Goal: Task Accomplishment & Management: Manage account settings

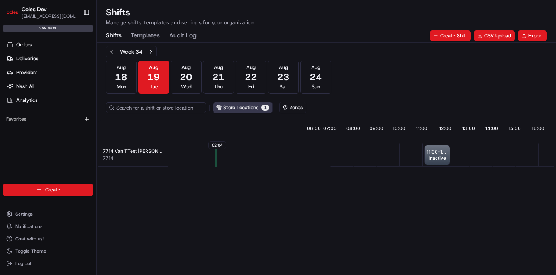
scroll to position [0, 170]
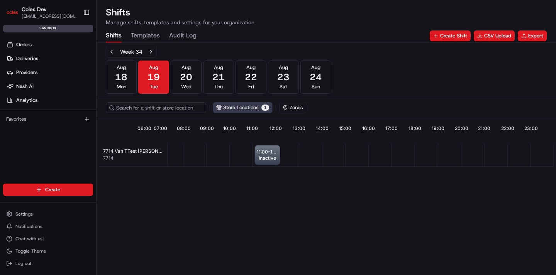
click at [150, 34] on button "Templates" at bounding box center [145, 35] width 29 height 13
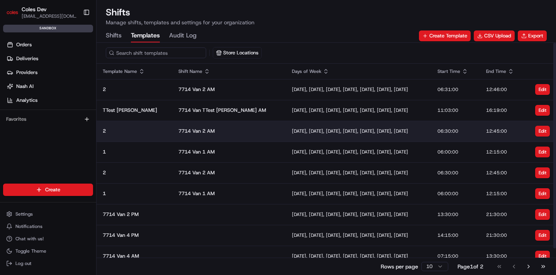
scroll to position [0, 0]
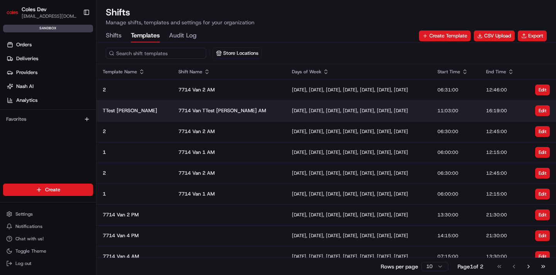
click at [286, 115] on td "[DATE], [DATE], [DATE], [DATE], [DATE], [DATE], [DATE]" at bounding box center [359, 110] width 146 height 21
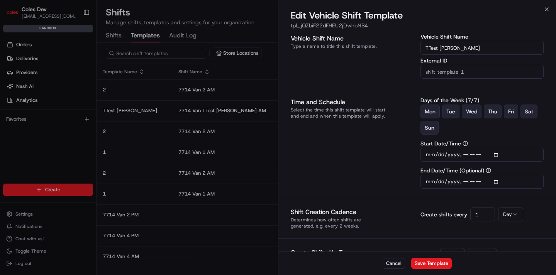
click at [243, 5] on div at bounding box center [278, 137] width 556 height 275
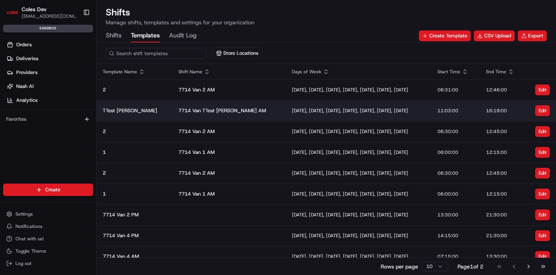
click at [292, 112] on div "[DATE], [DATE], [DATE], [DATE], [DATE], [DATE], [DATE]" at bounding box center [358, 111] width 133 height 6
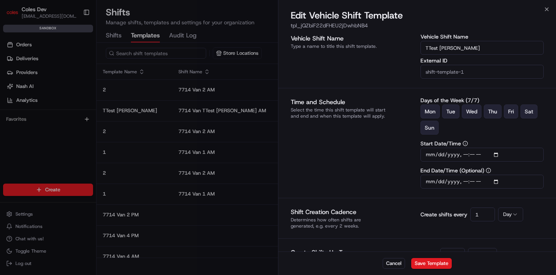
click at [121, 39] on div at bounding box center [278, 137] width 556 height 275
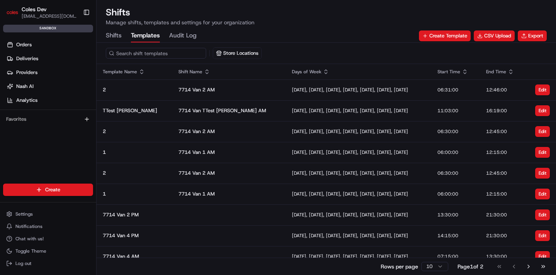
click at [120, 37] on button "Shifts" at bounding box center [114, 35] width 16 height 13
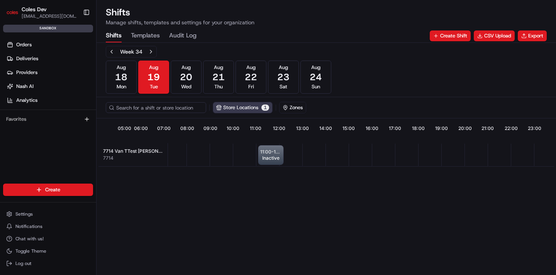
scroll to position [0, 170]
click at [151, 54] on button "Next week" at bounding box center [151, 51] width 11 height 11
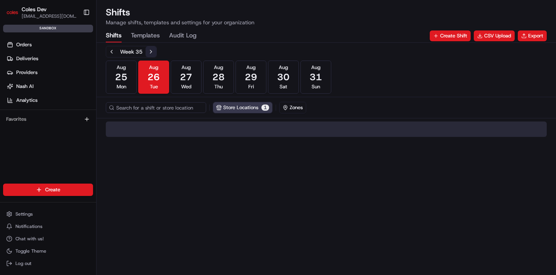
click at [151, 54] on button "Next week" at bounding box center [151, 51] width 11 height 11
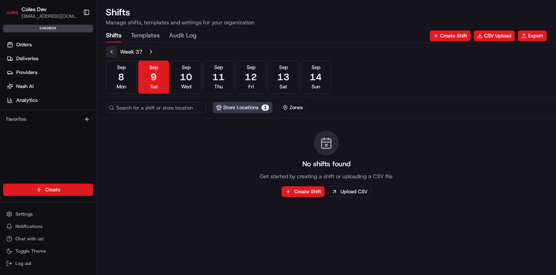
click at [114, 54] on button "Previous week" at bounding box center [111, 51] width 11 height 11
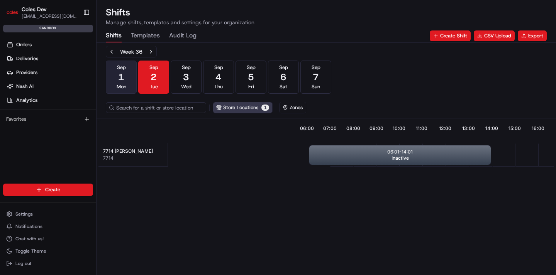
click at [119, 77] on span "1" at bounding box center [121, 77] width 6 height 12
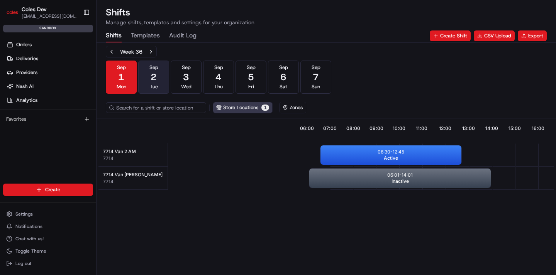
click at [149, 77] on button "[DATE] Tue" at bounding box center [153, 77] width 31 height 33
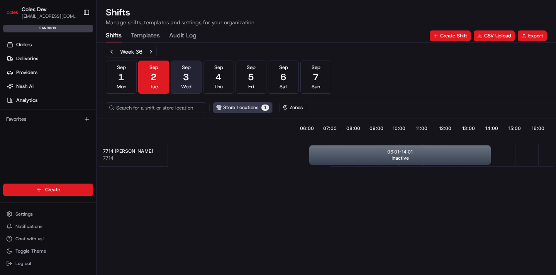
click at [193, 80] on button "[DATE] Wed" at bounding box center [186, 77] width 31 height 33
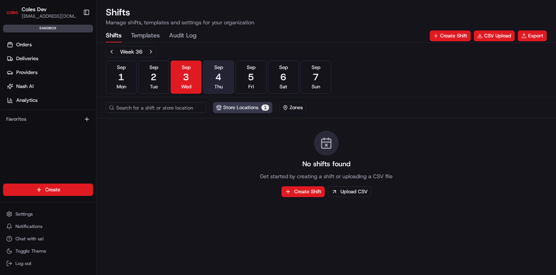
click at [230, 85] on button "[DATE] Thu" at bounding box center [218, 77] width 31 height 33
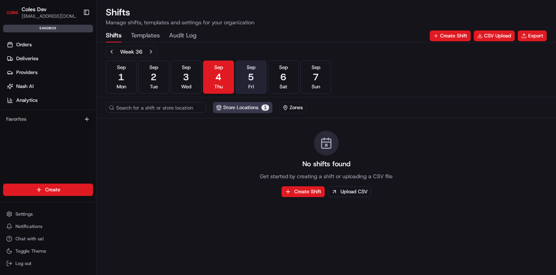
click at [241, 85] on button "[DATE] Fri" at bounding box center [251, 77] width 31 height 33
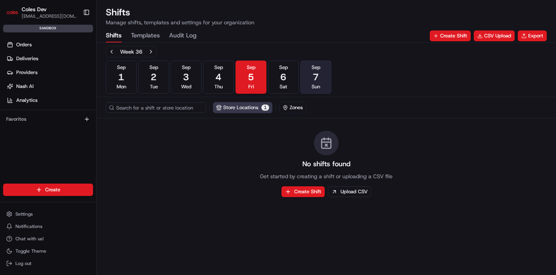
click at [310, 83] on button "[DATE] Sun" at bounding box center [315, 77] width 31 height 33
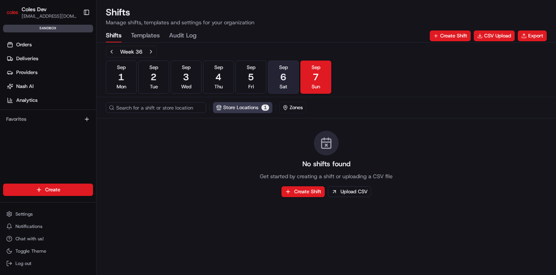
click at [292, 84] on button "[DATE] Sat" at bounding box center [283, 77] width 31 height 33
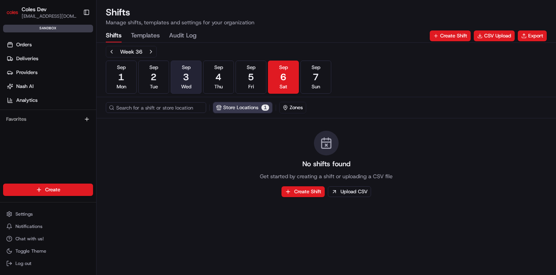
click at [180, 81] on button "[DATE] Wed" at bounding box center [186, 77] width 31 height 33
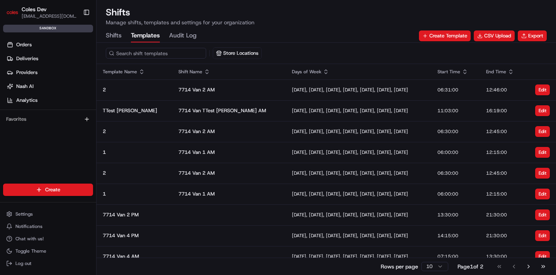
click at [150, 35] on button "Templates" at bounding box center [145, 35] width 29 height 13
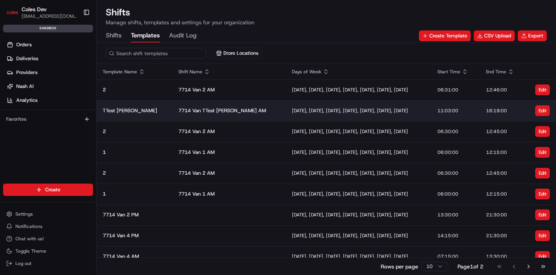
click at [286, 107] on td "[DATE], [DATE], [DATE], [DATE], [DATE], [DATE], [DATE]" at bounding box center [359, 110] width 146 height 21
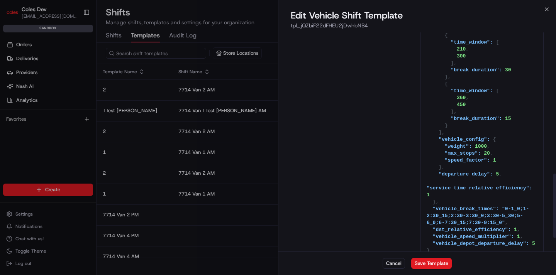
scroll to position [528, 0]
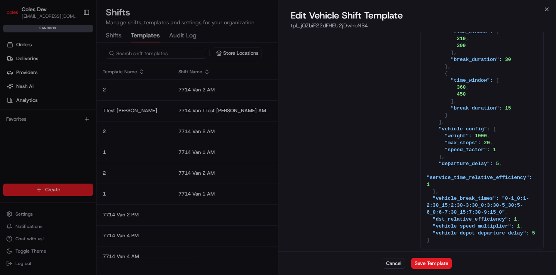
click at [255, 33] on div at bounding box center [278, 137] width 556 height 275
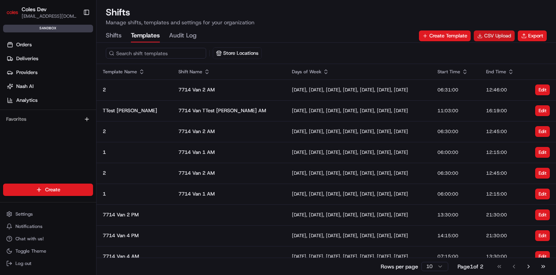
click at [507, 38] on button "CSV Upload" at bounding box center [494, 36] width 41 height 11
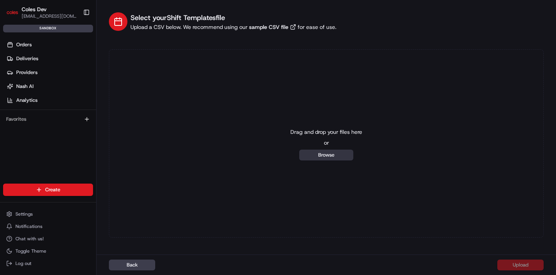
click at [333, 153] on button "Browse" at bounding box center [326, 155] width 54 height 11
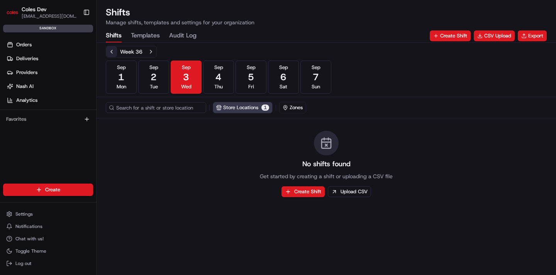
click at [113, 51] on button "Previous week" at bounding box center [111, 51] width 11 height 11
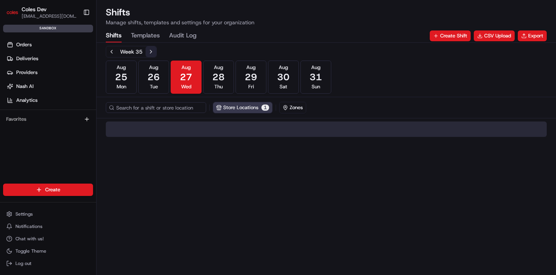
click at [149, 54] on button "Next week" at bounding box center [151, 51] width 11 height 11
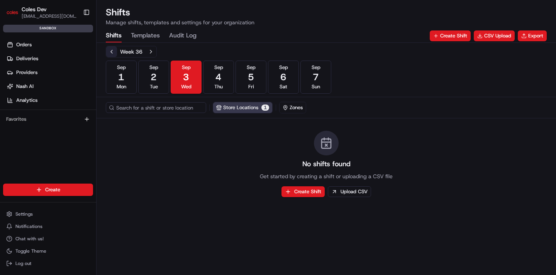
click at [114, 53] on button "Previous week" at bounding box center [111, 51] width 11 height 11
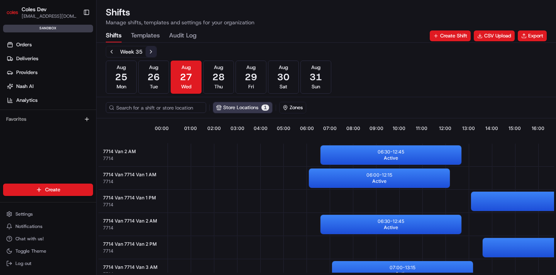
click at [149, 49] on button "Next week" at bounding box center [151, 51] width 11 height 11
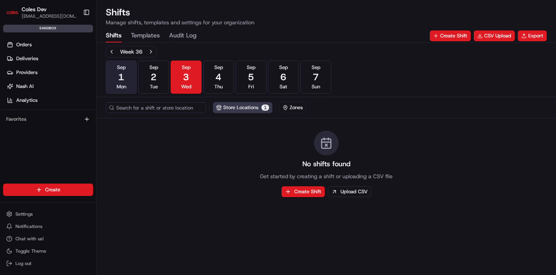
click at [131, 77] on button "[DATE] Mon" at bounding box center [121, 77] width 31 height 33
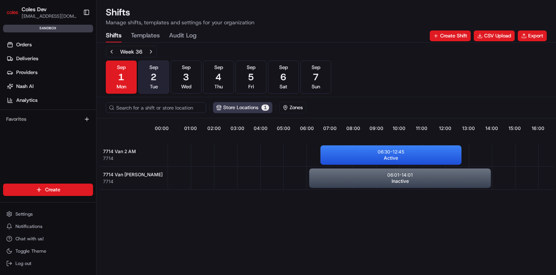
click at [148, 77] on button "[DATE] Tue" at bounding box center [153, 77] width 31 height 33
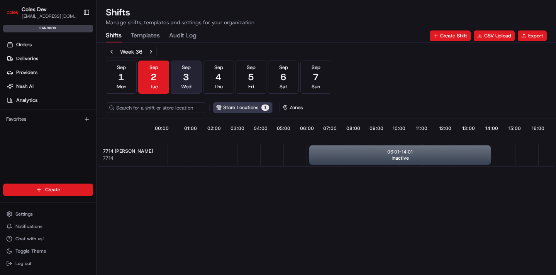
click at [180, 83] on button "[DATE] Wed" at bounding box center [186, 77] width 31 height 33
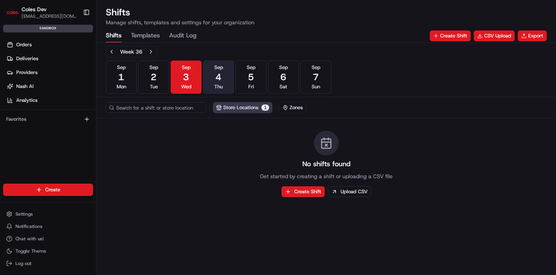
click at [215, 82] on span "4" at bounding box center [218, 77] width 6 height 12
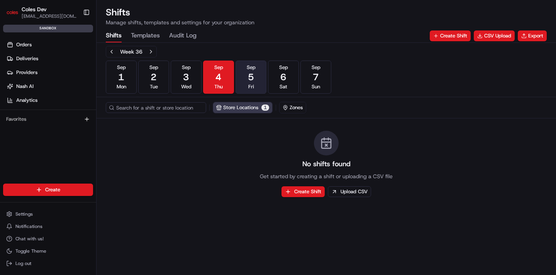
click at [251, 85] on span "Fri" at bounding box center [251, 86] width 6 height 7
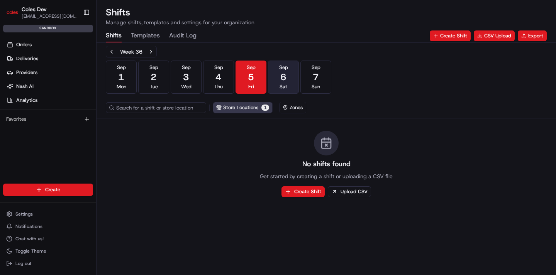
click at [277, 83] on button "[DATE] Sat" at bounding box center [283, 77] width 31 height 33
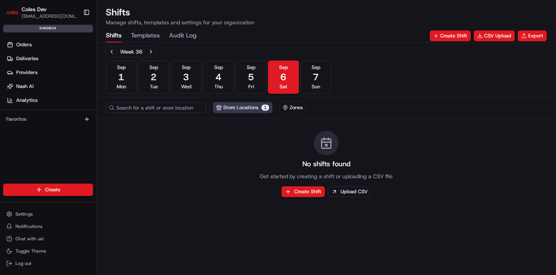
click at [339, 85] on div "Week 36 [DATE] [DATE] [DATE] [DATE] [DATE] [DATE] [DATE] Sun" at bounding box center [326, 70] width 441 height 48
click at [329, 83] on button "[DATE] Sun" at bounding box center [315, 77] width 31 height 33
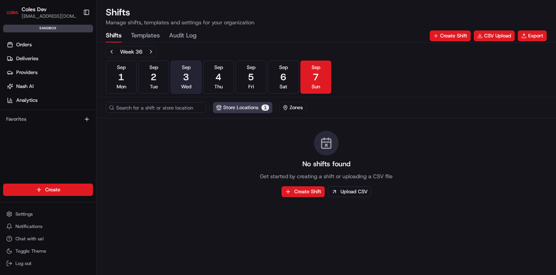
click at [194, 87] on button "[DATE] Wed" at bounding box center [186, 77] width 31 height 33
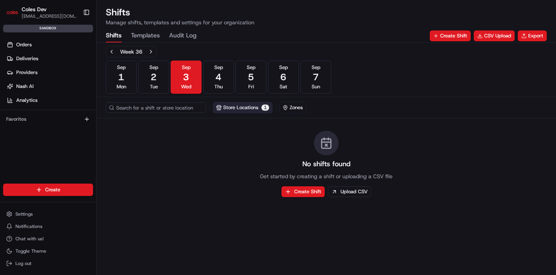
click at [224, 109] on button "Store Locations 1" at bounding box center [242, 107] width 59 height 11
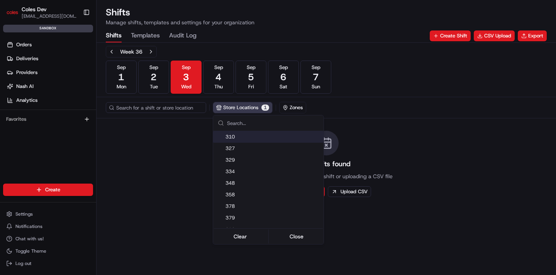
click at [268, 108] on html "Coles Dev [EMAIL_ADDRESS][DOMAIN_NAME] Toggle Sidebar sandbox Orders Deliveries…" at bounding box center [278, 137] width 556 height 275
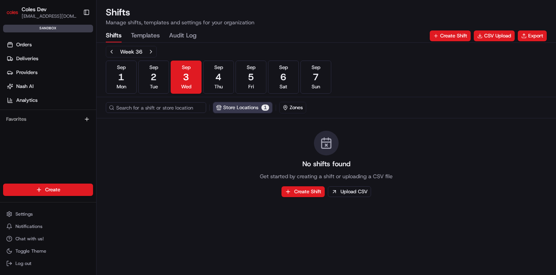
click at [268, 108] on span "1" at bounding box center [265, 108] width 8 height 6
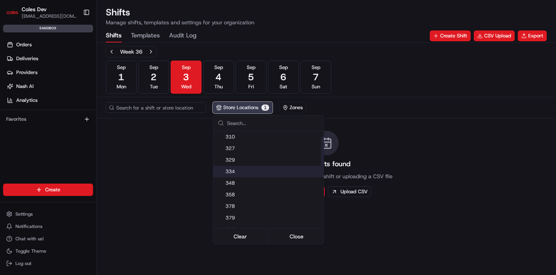
scroll to position [205, 0]
click at [165, 178] on html "Coles Dev [EMAIL_ADDRESS][DOMAIN_NAME] Toggle Sidebar sandbox Orders Deliveries…" at bounding box center [278, 137] width 556 height 275
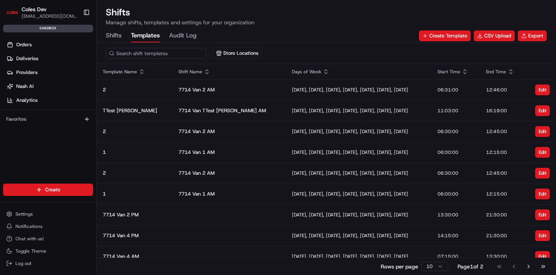
click at [147, 34] on button "Templates" at bounding box center [145, 35] width 29 height 13
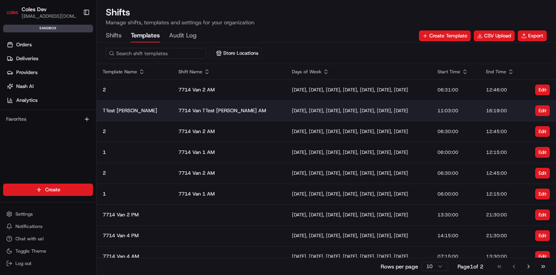
click at [292, 109] on div "[DATE], [DATE], [DATE], [DATE], [DATE], [DATE], [DATE]" at bounding box center [358, 111] width 133 height 6
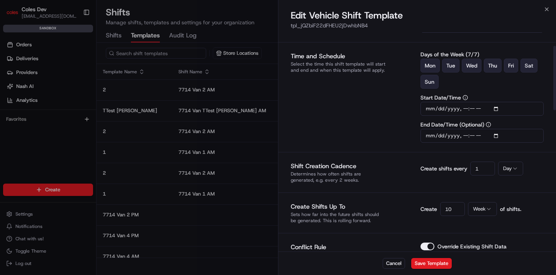
scroll to position [44, 0]
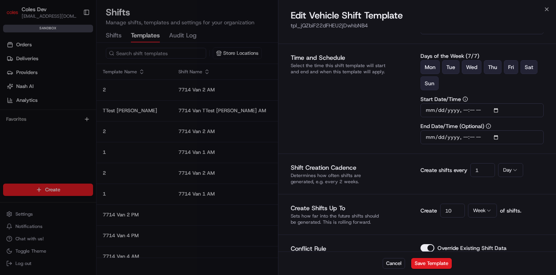
click at [136, 131] on div at bounding box center [278, 137] width 556 height 275
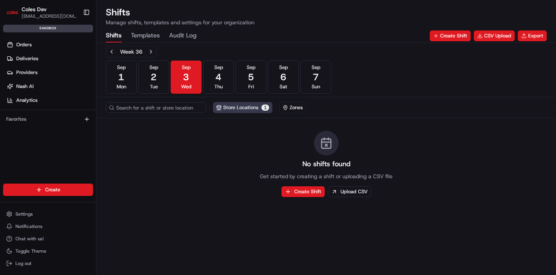
click at [110, 37] on button "Shifts" at bounding box center [114, 35] width 16 height 13
click at [141, 87] on button "[DATE] Tue" at bounding box center [153, 77] width 31 height 33
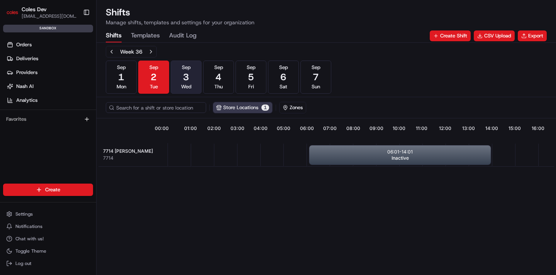
click at [181, 89] on span "Wed" at bounding box center [186, 86] width 10 height 7
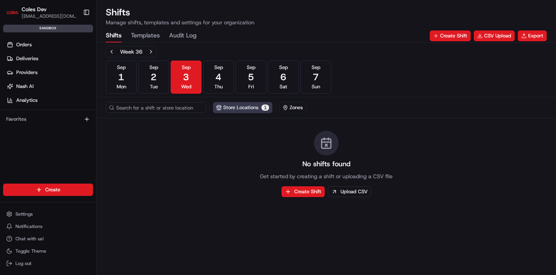
click at [156, 38] on button "Templates" at bounding box center [145, 35] width 29 height 13
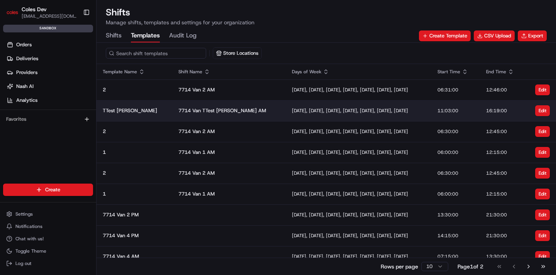
click at [292, 114] on div "[DATE], [DATE], [DATE], [DATE], [DATE], [DATE], [DATE]" at bounding box center [358, 111] width 133 height 6
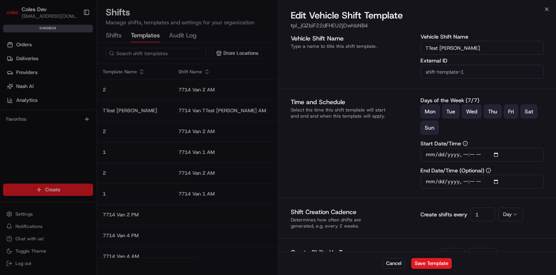
click at [117, 37] on div at bounding box center [278, 137] width 556 height 275
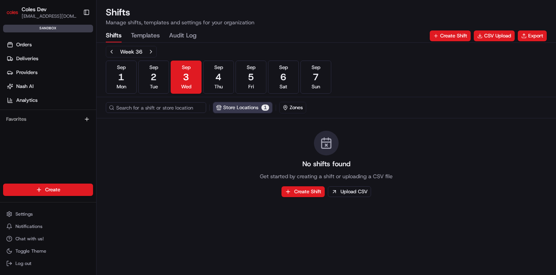
click at [116, 37] on button "Shifts" at bounding box center [114, 35] width 16 height 13
click at [197, 106] on input at bounding box center [168, 107] width 124 height 11
click at [192, 149] on div "No shifts found Get started by creating a shift or uploading a CSV file Create …" at bounding box center [326, 164] width 459 height 91
click at [412, 231] on div "Week 36 [DATE] [DATE] [DATE] [DATE] [DATE] [DATE] [DATE] Sun Store Locations 1 …" at bounding box center [326, 159] width 459 height 232
click at [156, 37] on button "Templates" at bounding box center [145, 35] width 29 height 13
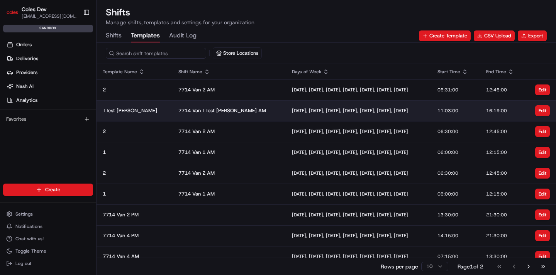
click at [346, 112] on div "[DATE], [DATE], [DATE], [DATE], [DATE], [DATE], [DATE]" at bounding box center [358, 111] width 133 height 6
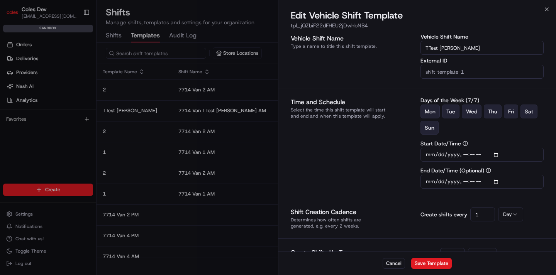
click at [330, 28] on p "tpl_jQZbiF22dFHEU2jDwhbNB4" at bounding box center [417, 26] width 253 height 8
click at [438, 112] on button "Mon" at bounding box center [429, 112] width 19 height 14
click at [437, 112] on button "Mon" at bounding box center [429, 112] width 19 height 14
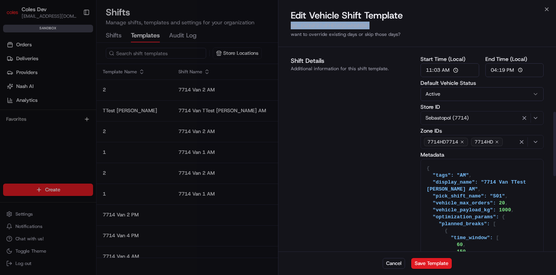
scroll to position [273, 0]
click at [210, 75] on div at bounding box center [278, 137] width 556 height 275
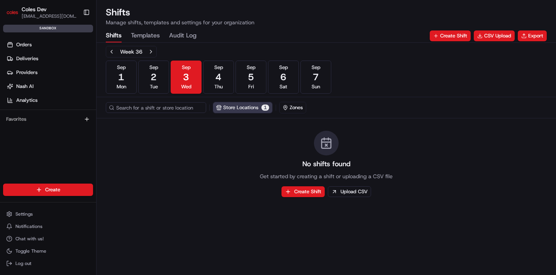
click at [106, 36] on button "Shifts" at bounding box center [114, 35] width 16 height 13
click at [154, 72] on span "2" at bounding box center [154, 77] width 6 height 12
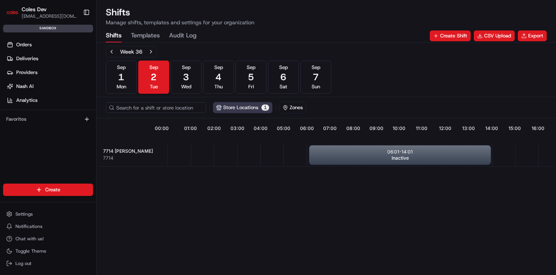
click at [156, 37] on button "Templates" at bounding box center [145, 35] width 29 height 13
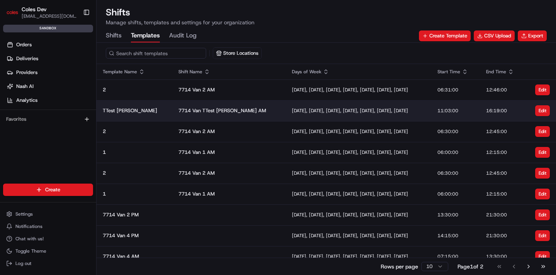
click at [383, 119] on td "[DATE], [DATE], [DATE], [DATE], [DATE], [DATE], [DATE]" at bounding box center [359, 110] width 146 height 21
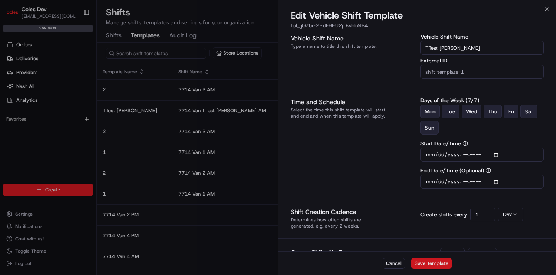
click at [434, 263] on button "Save Template" at bounding box center [431, 263] width 41 height 11
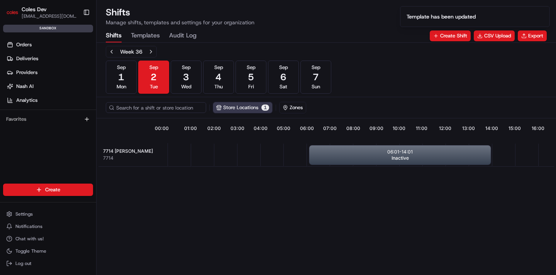
click at [119, 39] on button "Shifts" at bounding box center [114, 35] width 16 height 13
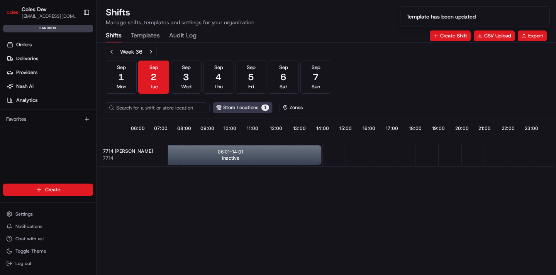
scroll to position [0, 170]
click at [189, 82] on button "[DATE] Wed" at bounding box center [186, 77] width 31 height 33
